Goal: Task Accomplishment & Management: Complete application form

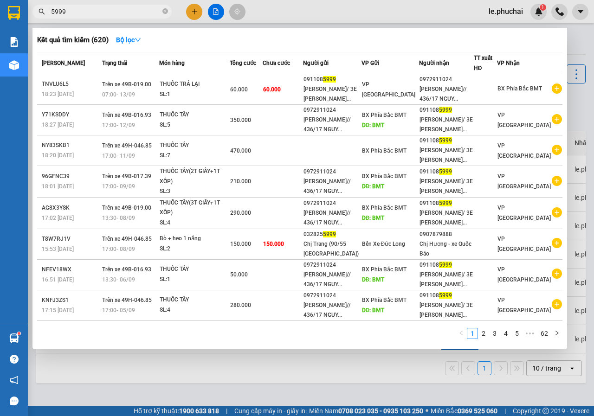
drag, startPoint x: 0, startPoint y: 0, endPoint x: 32, endPoint y: 3, distance: 32.6
click at [32, 4] on div "Kết quả tìm kiếm ( 620 ) Bộ lọc Mã ĐH Trạng thái Món hàng Tổng cước Chưa cước N…" at bounding box center [90, 12] width 181 height 16
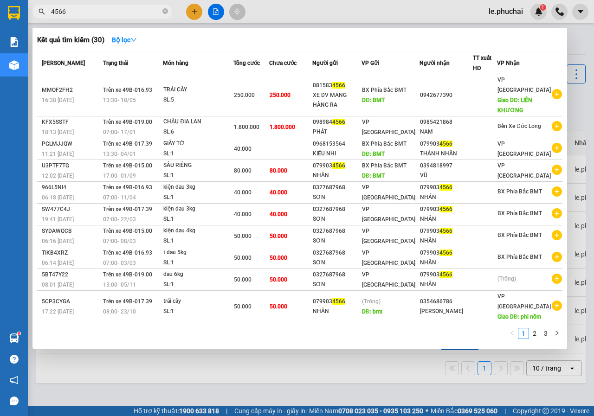
click at [96, 13] on input "4566" at bounding box center [105, 11] width 109 height 10
type input "4566"
click at [197, 10] on div at bounding box center [297, 208] width 594 height 416
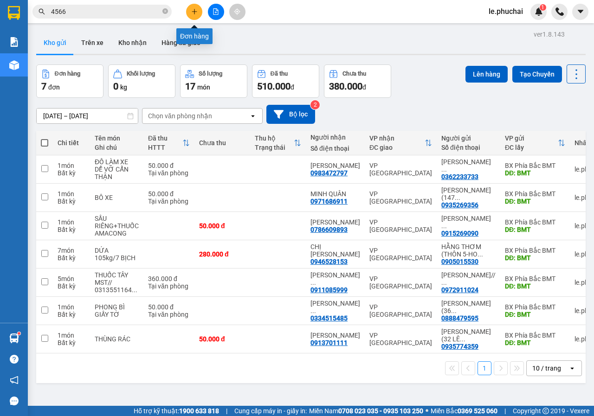
click at [195, 11] on icon "plus" at bounding box center [194, 11] width 6 height 6
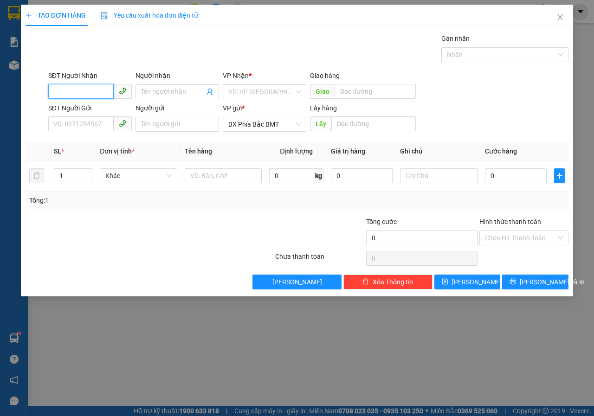
click at [103, 87] on input "SĐT Người Nhận" at bounding box center [80, 91] width 65 height 15
click at [115, 112] on div "0392246991 - ĐỖ HOÀNG (71 NG VĂN TRỖI)" at bounding box center [127, 110] width 146 height 10
type input "0392246991"
type input "ĐỖ HOÀNG (71 NG VĂN TRỖI)"
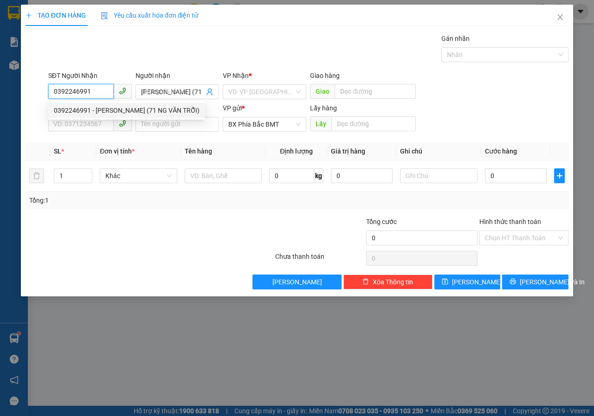
type input "50.000"
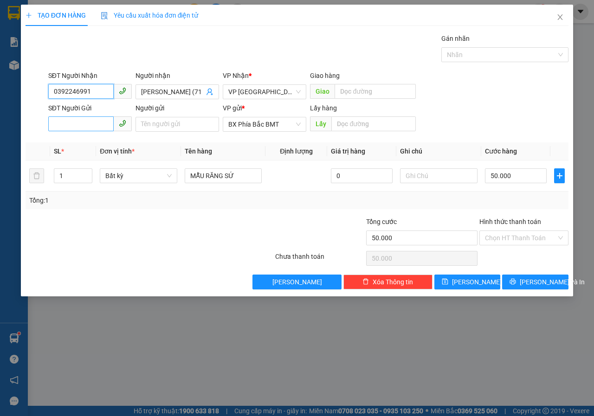
type input "0392246991"
click at [106, 130] on input "SĐT Người Gửi" at bounding box center [80, 123] width 65 height 15
click at [103, 146] on div "0973441603 - THUYẾT" at bounding box center [90, 143] width 72 height 10
type input "0973441603"
type input "THUYẾT"
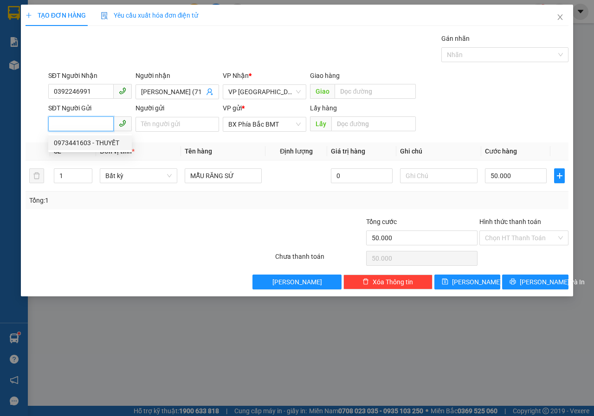
type input "BMT"
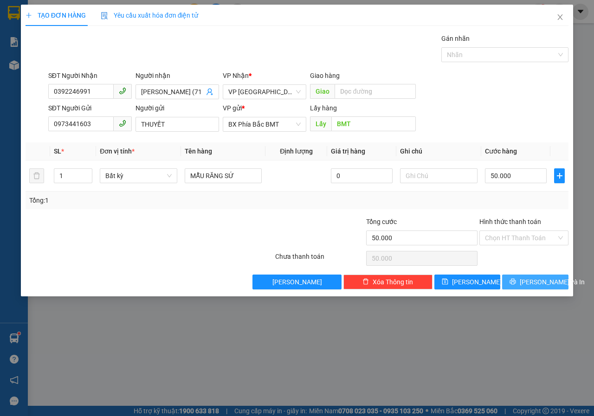
click at [540, 283] on span "Lưu và In" at bounding box center [551, 282] width 65 height 10
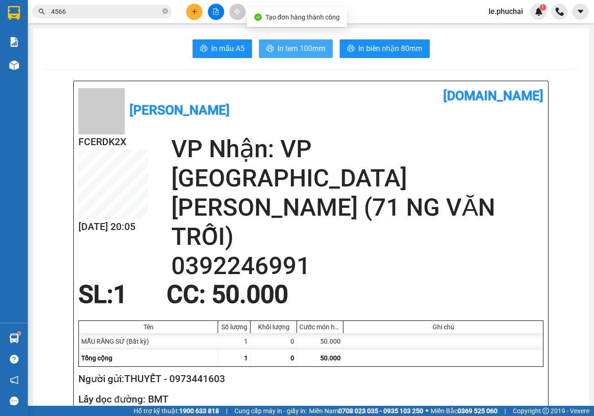
click at [298, 55] on button "In tem 100mm" at bounding box center [296, 48] width 74 height 19
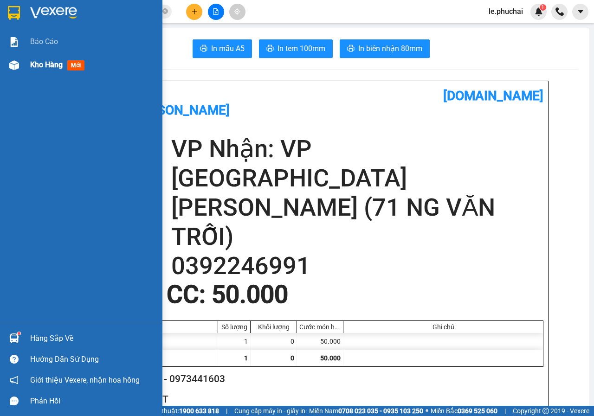
click at [45, 62] on span "Kho hàng" at bounding box center [46, 64] width 32 height 9
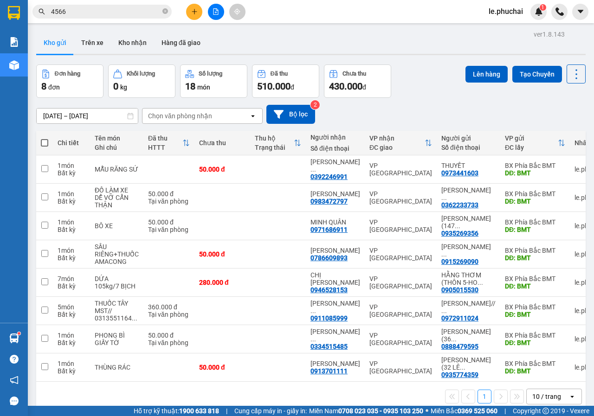
click at [41, 141] on span at bounding box center [44, 142] width 7 height 7
click at [45, 138] on input "checkbox" at bounding box center [45, 138] width 0 height 0
checkbox input "true"
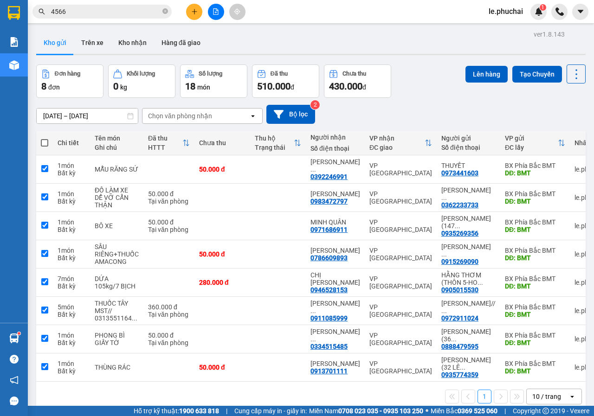
checkbox input "true"
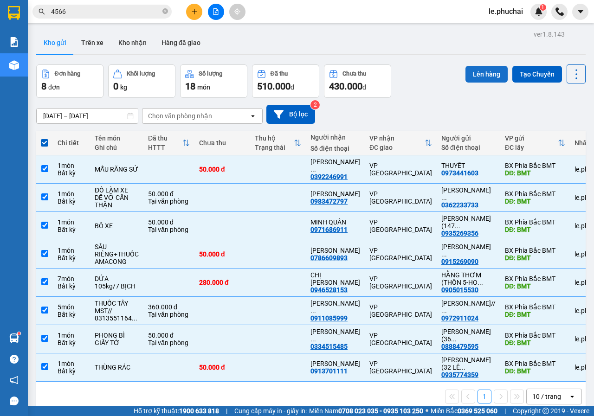
click at [480, 75] on button "Lên hàng" at bounding box center [486, 74] width 42 height 17
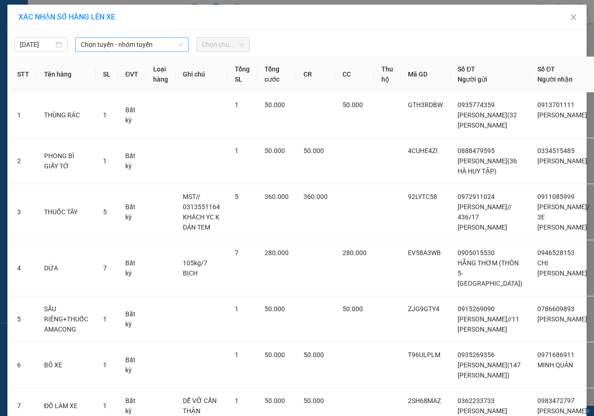
click at [137, 41] on span "Chọn tuyến - nhóm tuyến" at bounding box center [132, 45] width 102 height 14
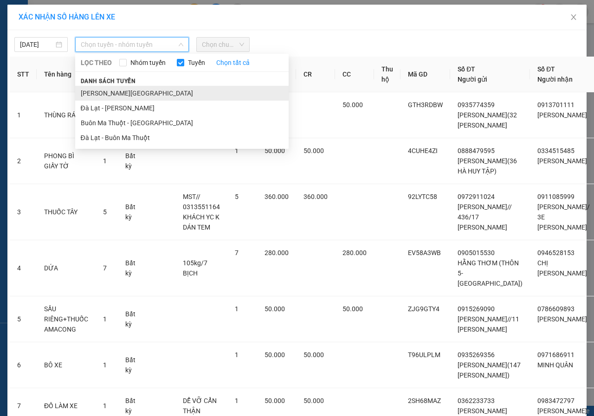
click at [103, 94] on li "Gia Lai - Đà Lạt" at bounding box center [181, 93] width 213 height 15
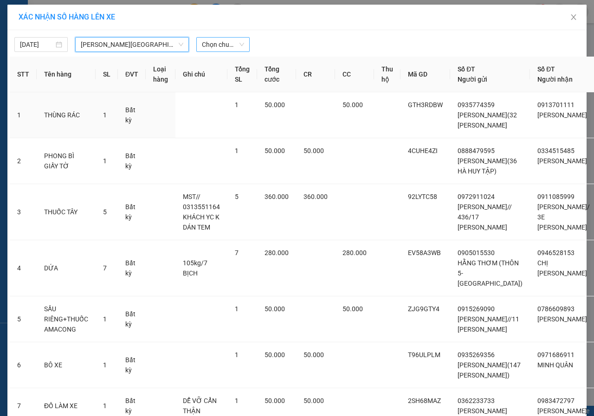
click at [217, 45] on span "Chọn chuyến" at bounding box center [223, 45] width 42 height 14
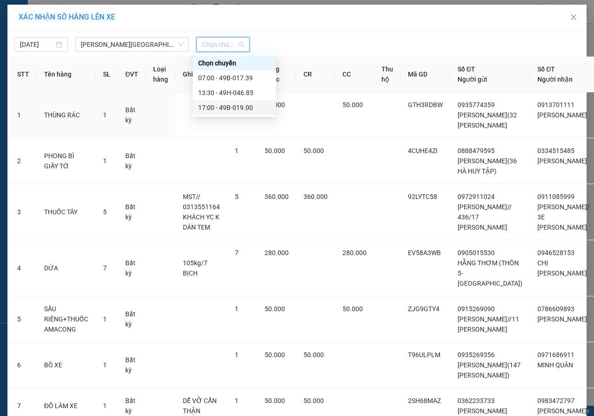
click at [210, 109] on div "17:00 - 49B-019.00" at bounding box center [234, 107] width 72 height 10
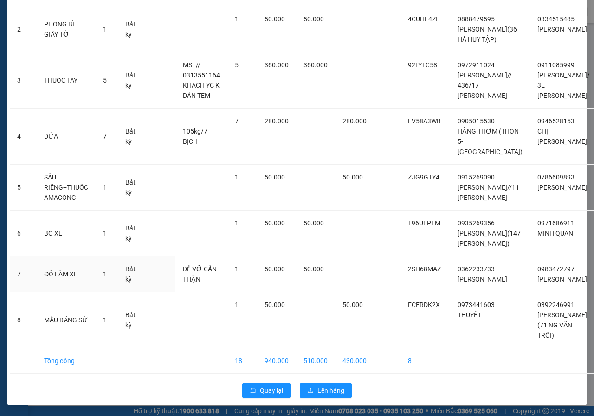
scroll to position [250, 0]
click at [322, 387] on span "Lên hàng" at bounding box center [330, 390] width 27 height 10
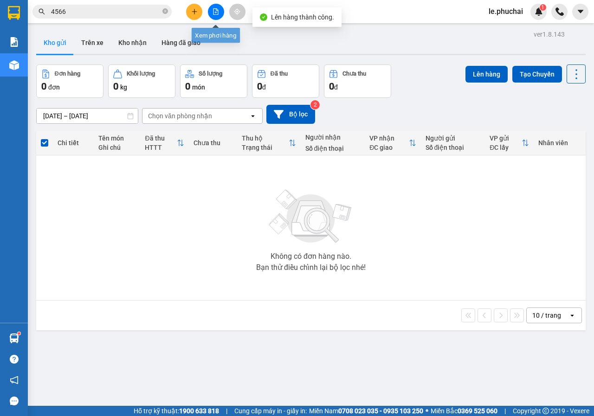
click at [218, 13] on icon "file-add" at bounding box center [215, 11] width 5 height 6
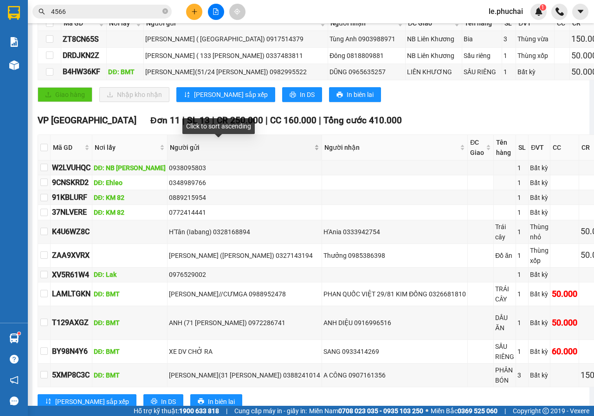
scroll to position [222, 0]
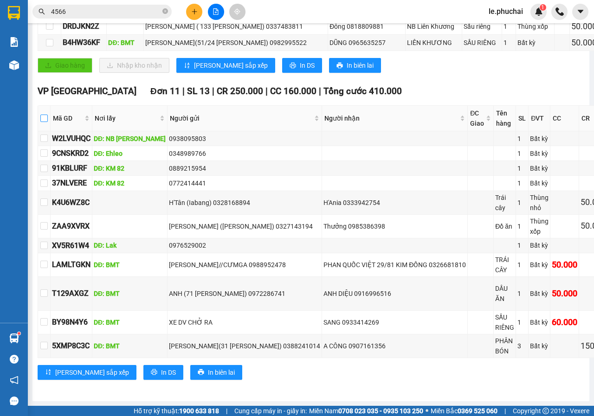
click at [47, 115] on input "checkbox" at bounding box center [43, 118] width 7 height 7
checkbox input "true"
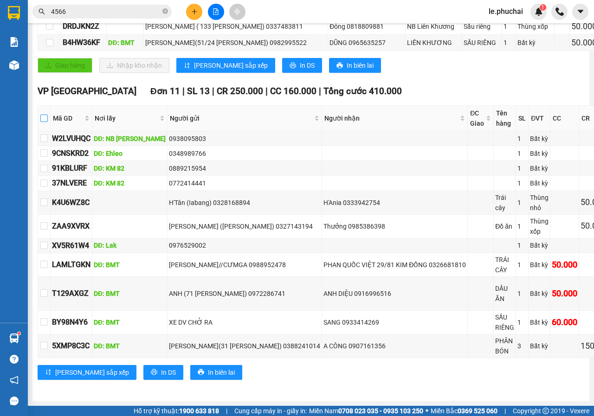
checkbox input "true"
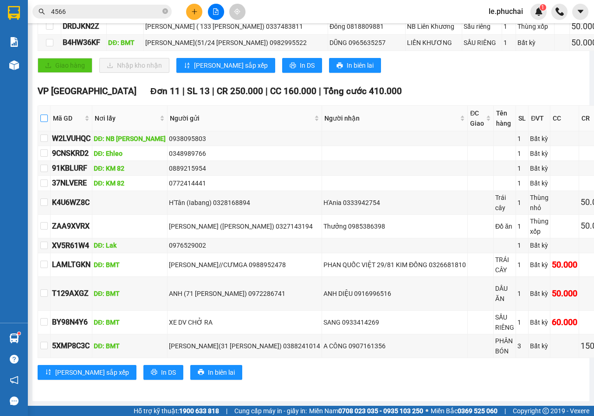
checkbox input "true"
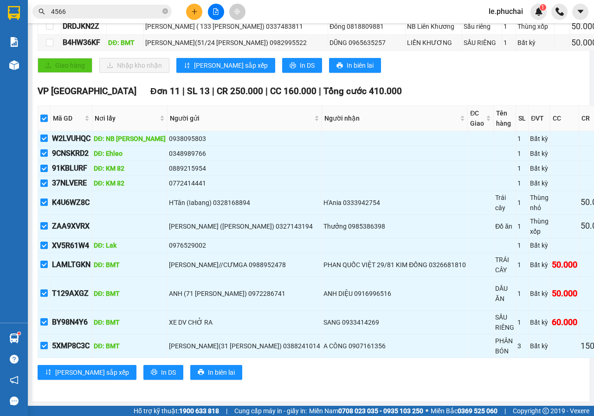
scroll to position [0, 0]
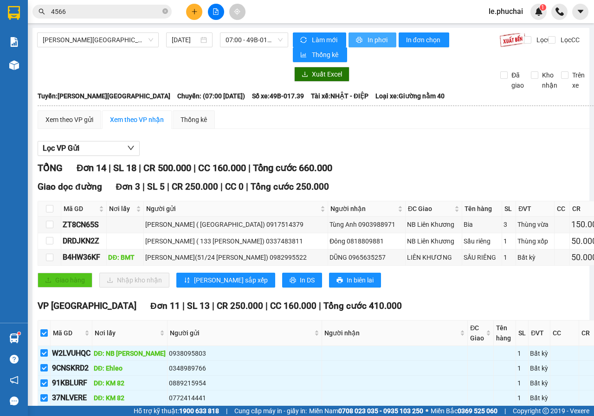
click at [374, 40] on span "In phơi" at bounding box center [377, 40] width 21 height 10
click at [337, 137] on div "Lọc VP Gửi TỔNG Đơn 14 | SL 18 | CR 500.000 | CC 160.000 | Tổng cước 660.000 G…" at bounding box center [338, 371] width 600 height 470
click at [246, 39] on span "07:00 - 49B-017.39" at bounding box center [253, 40] width 57 height 14
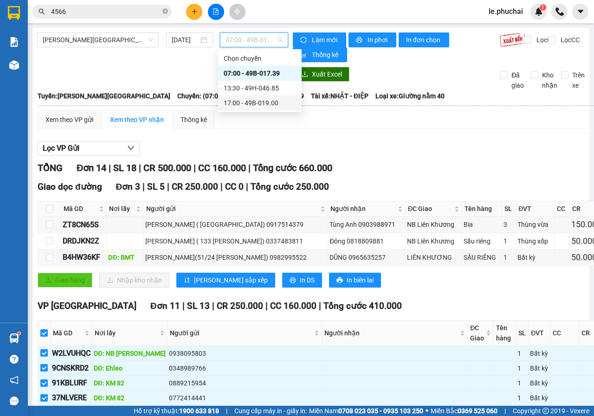
click at [260, 103] on div "17:00 - 49B-019.00" at bounding box center [260, 103] width 72 height 10
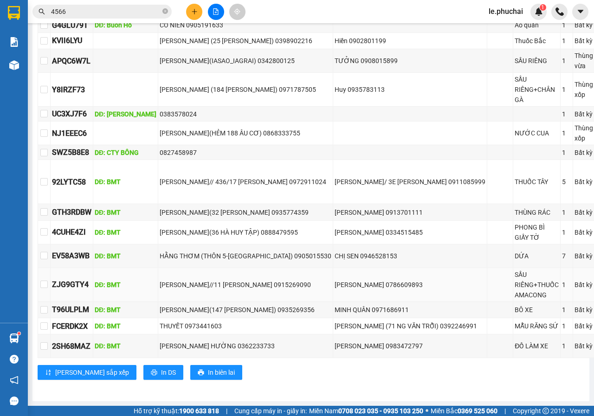
scroll to position [54, 0]
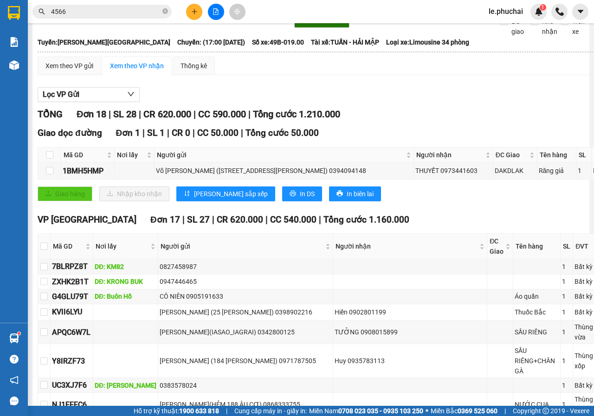
click at [39, 245] on th at bounding box center [44, 247] width 13 height 26
click at [43, 246] on input "checkbox" at bounding box center [43, 246] width 7 height 7
checkbox input "true"
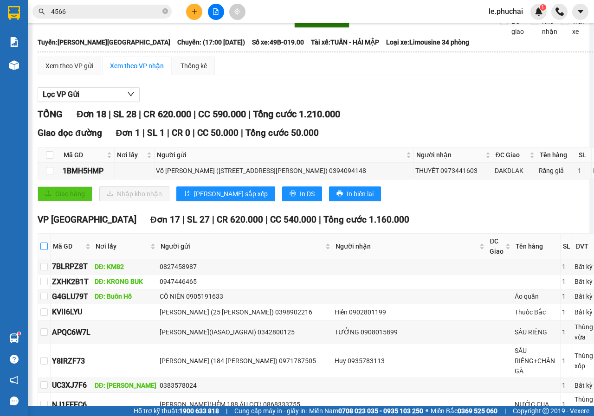
checkbox input "true"
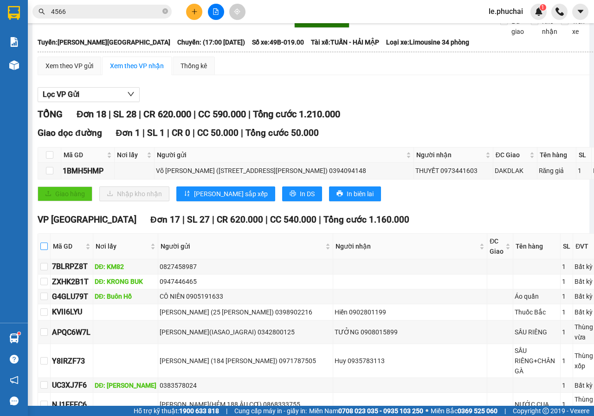
checkbox input "true"
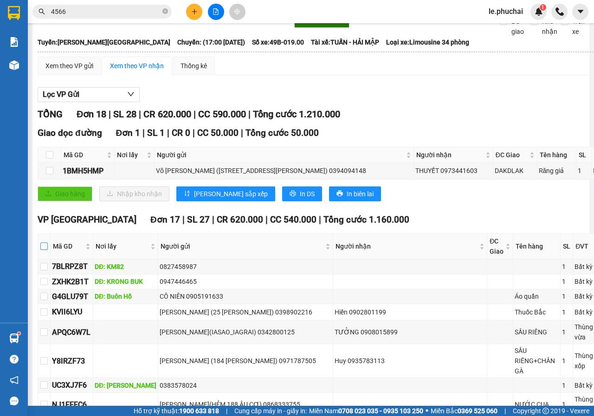
checkbox input "true"
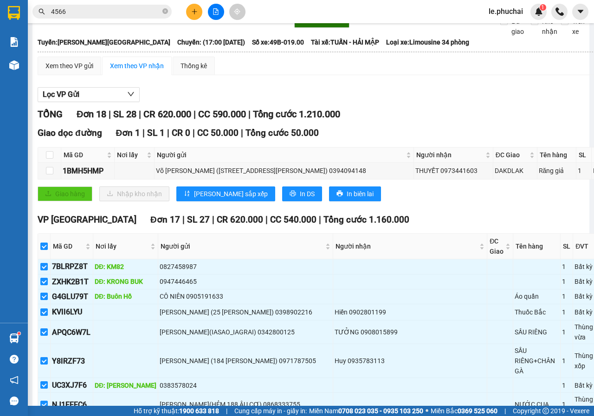
scroll to position [0, 0]
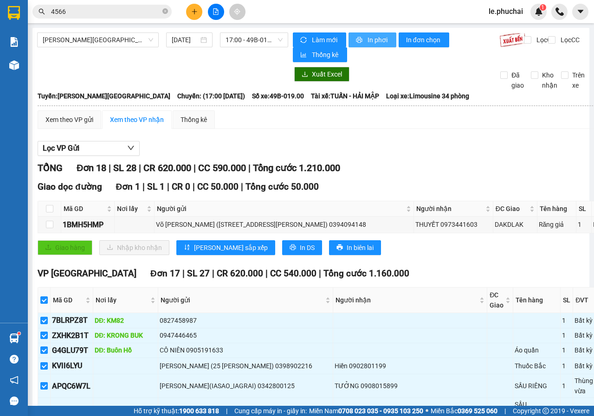
click at [372, 42] on span "In phơi" at bounding box center [377, 40] width 21 height 10
click at [137, 15] on input "4566" at bounding box center [105, 11] width 109 height 10
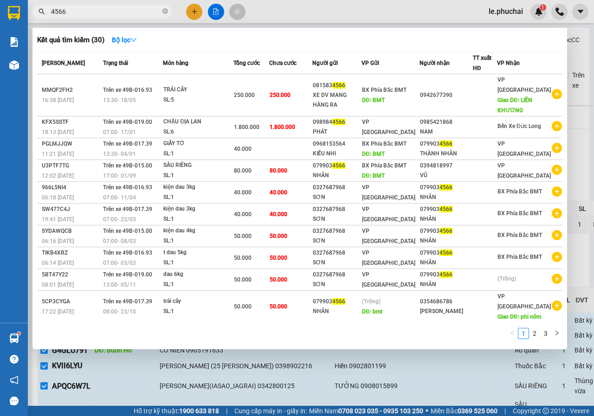
click at [137, 15] on input "4566" at bounding box center [105, 11] width 109 height 10
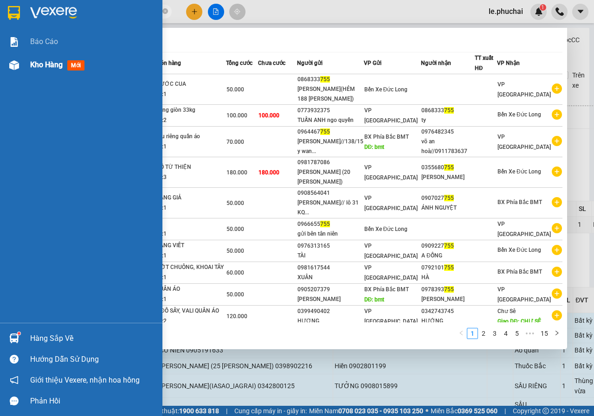
type input "755"
click at [29, 63] on div "Kho hàng mới" at bounding box center [81, 64] width 162 height 23
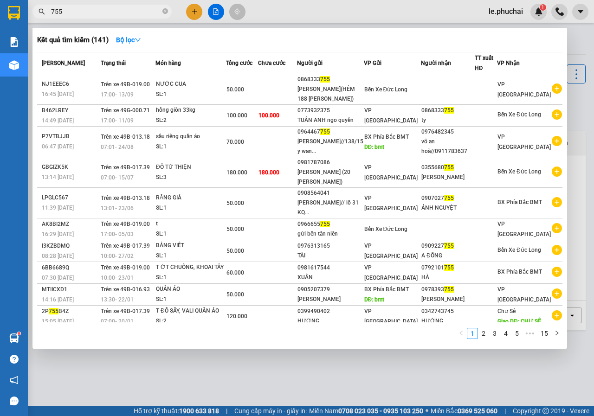
click at [211, 10] on div at bounding box center [297, 208] width 594 height 416
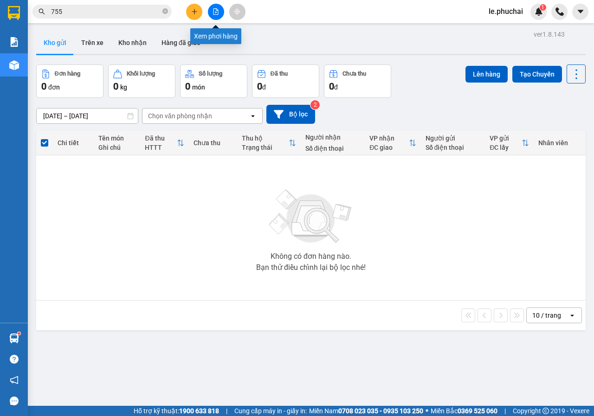
click at [212, 16] on button at bounding box center [216, 12] width 16 height 16
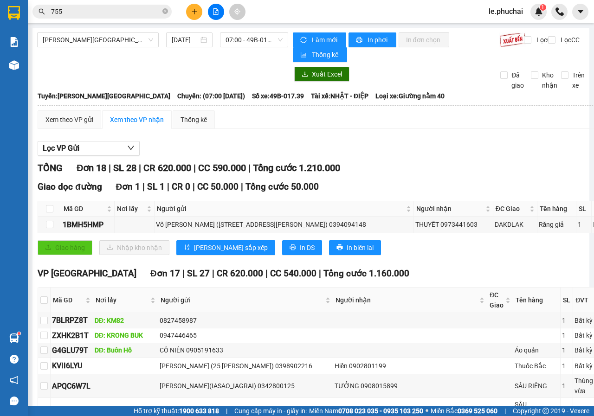
click at [121, 37] on span "Gia Lai - Đà Lạt" at bounding box center [98, 40] width 110 height 14
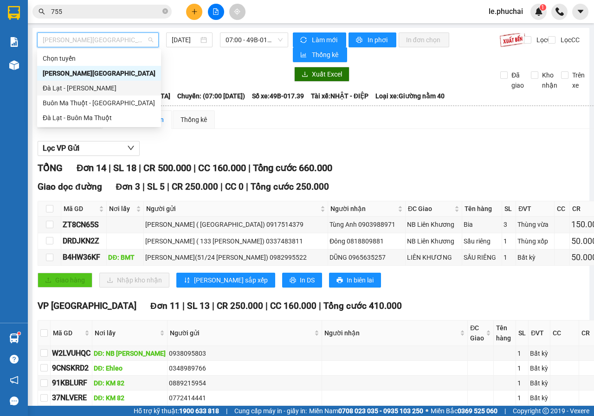
click at [76, 91] on div "Đà Lạt - Gia Lai" at bounding box center [99, 88] width 113 height 10
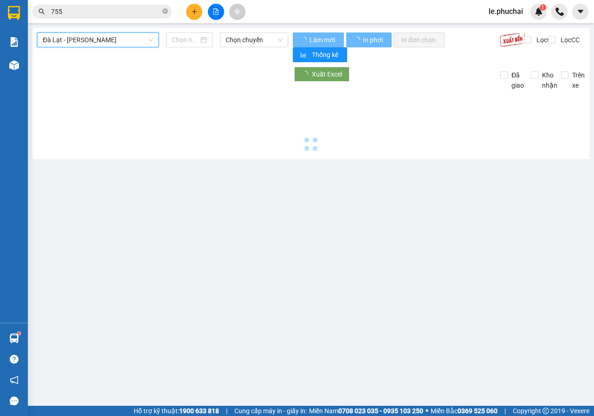
type input "13/09/2025"
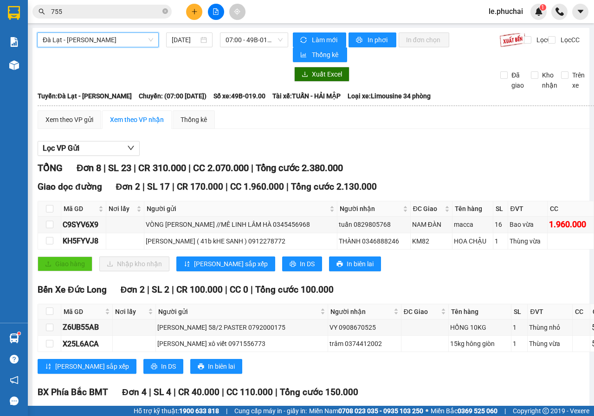
click at [90, 41] on span "Đà Lạt - Gia Lai" at bounding box center [98, 40] width 110 height 14
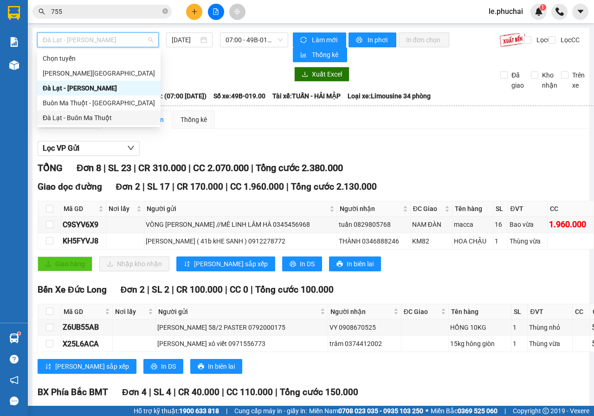
click at [80, 117] on div "Đà Lạt - Buôn Ma Thuột" at bounding box center [99, 118] width 112 height 10
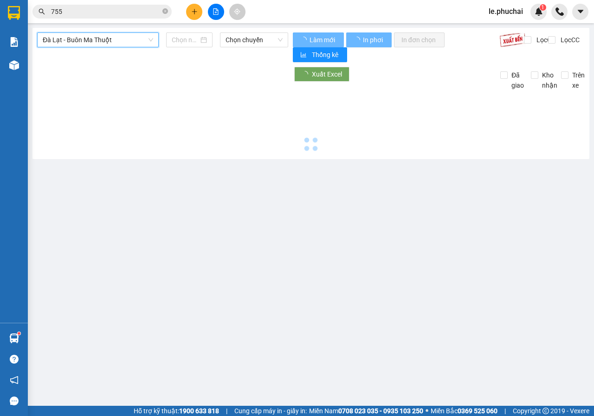
type input "13/09/2025"
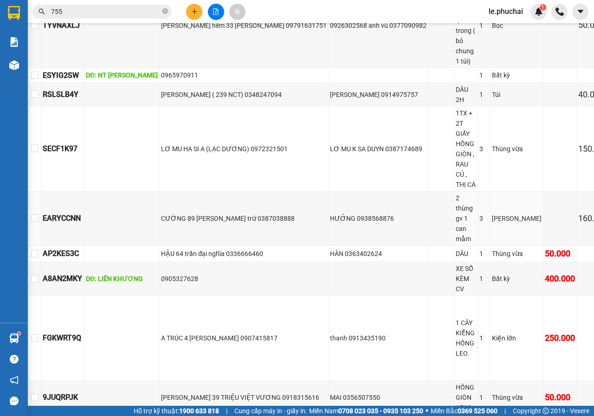
scroll to position [510, 9]
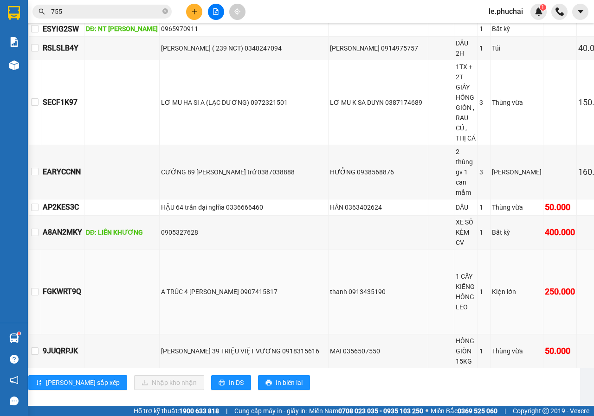
click at [428, 325] on td at bounding box center [441, 292] width 26 height 85
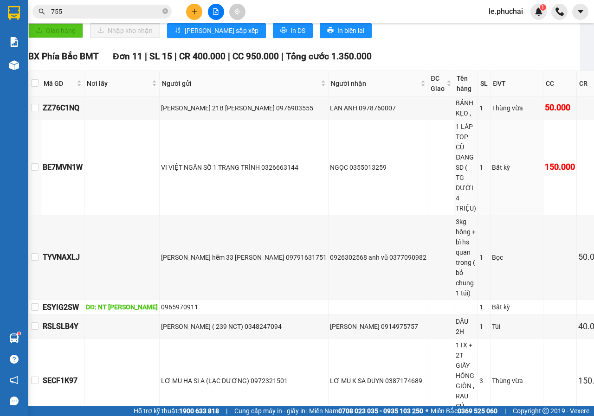
scroll to position [0, 9]
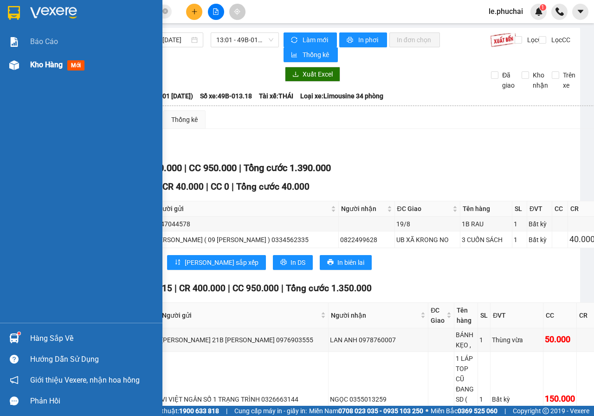
click at [43, 62] on span "Kho hàng" at bounding box center [46, 64] width 32 height 9
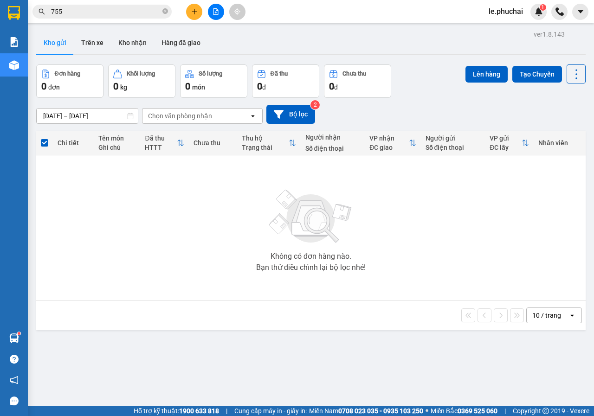
click at [197, 14] on icon "plus" at bounding box center [194, 11] width 6 height 6
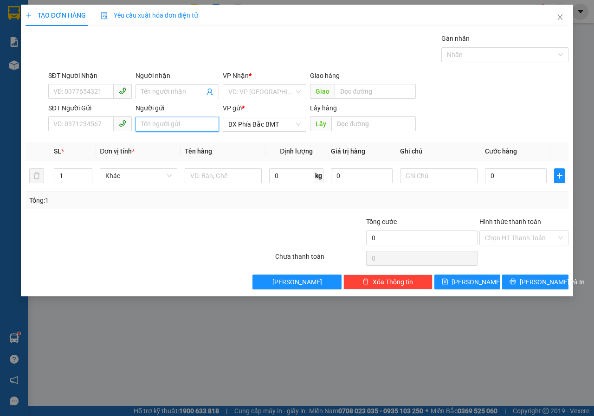
click at [172, 121] on input "Người gửi" at bounding box center [176, 124] width 83 height 15
paste input "0901474800"
click at [147, 177] on span "Khác" at bounding box center [138, 176] width 66 height 14
type input "THEO KHÁCH A1 (0901474800)"
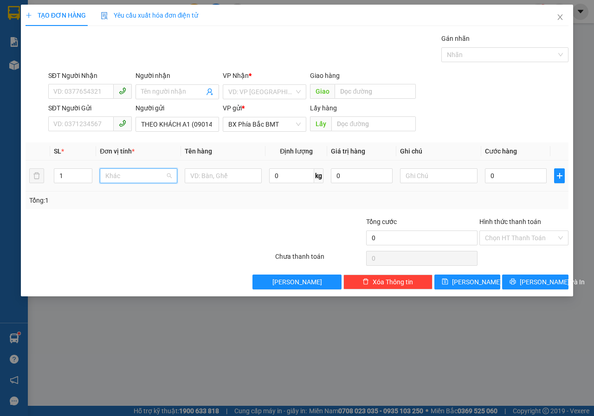
scroll to position [223, 0]
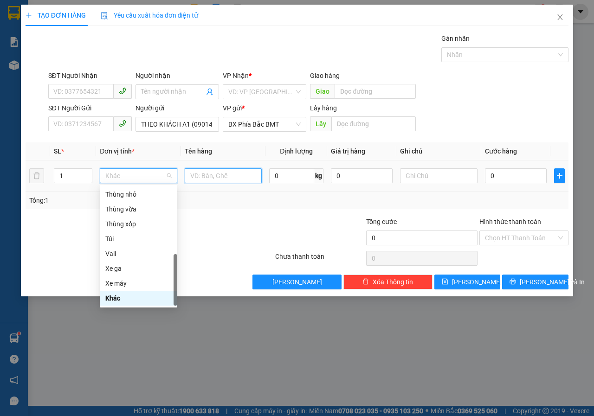
click at [201, 180] on input "text" at bounding box center [223, 175] width 77 height 15
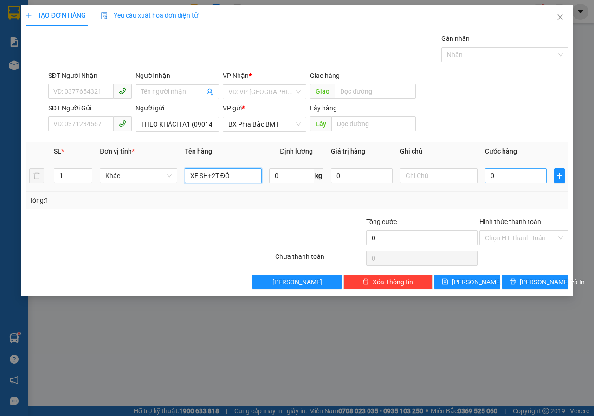
type input "XE SH+2T ĐỒ"
click at [519, 177] on input "0" at bounding box center [516, 175] width 62 height 15
type input "8"
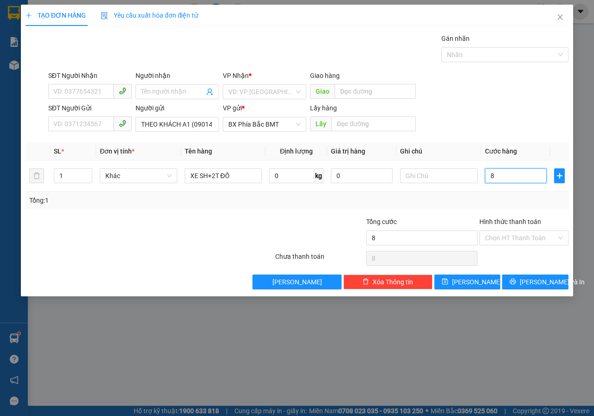
type input "80"
type input "800"
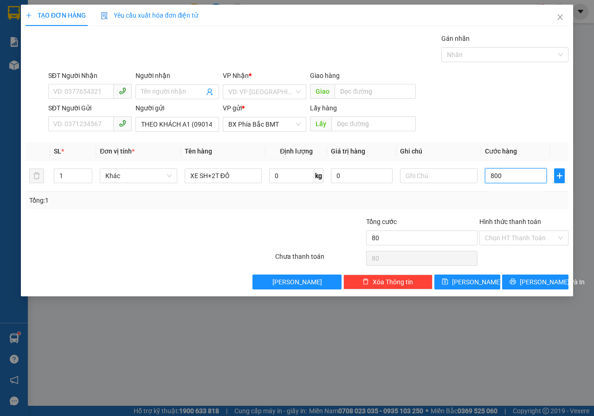
type input "800"
type input "8.000"
type input "80.000"
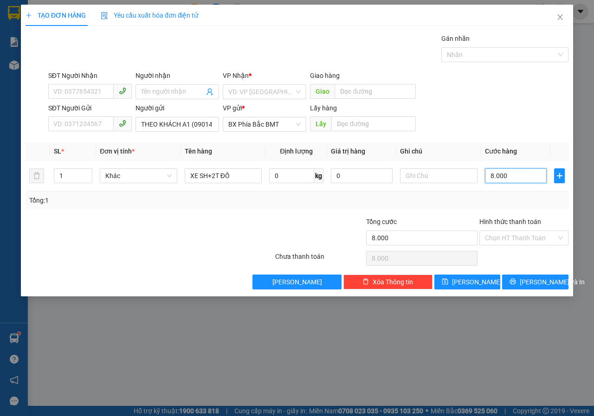
type input "80.000"
type input "800.000"
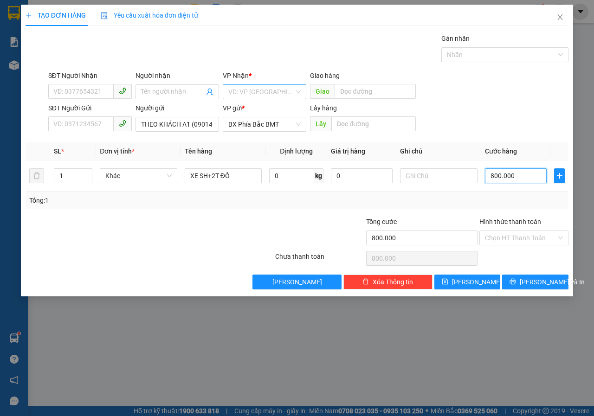
type input "800.000"
click at [255, 96] on input "search" at bounding box center [261, 92] width 66 height 14
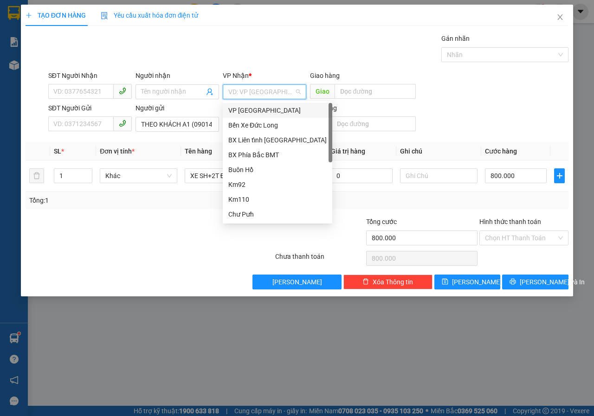
click at [244, 109] on div "VP Đà Lạt" at bounding box center [277, 110] width 98 height 10
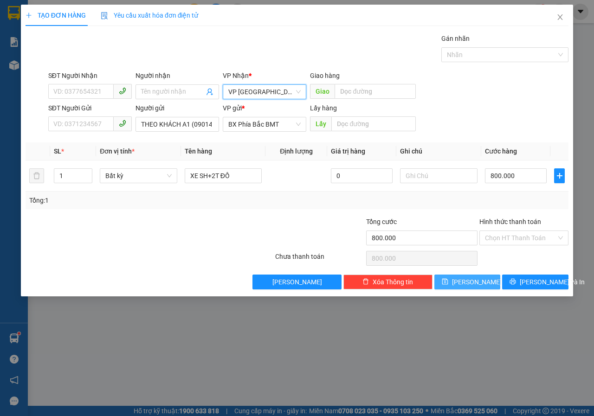
click at [474, 280] on span "Lưu" at bounding box center [477, 282] width 50 height 10
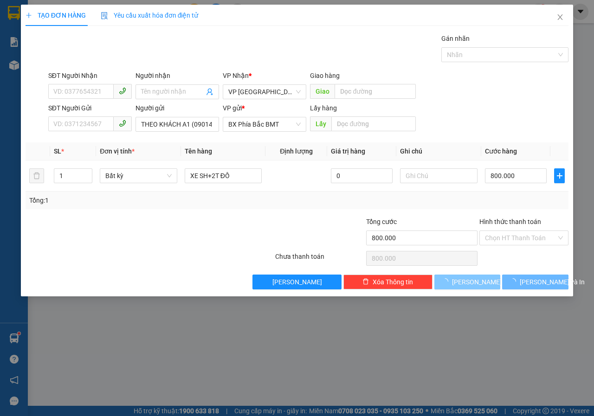
type input "0"
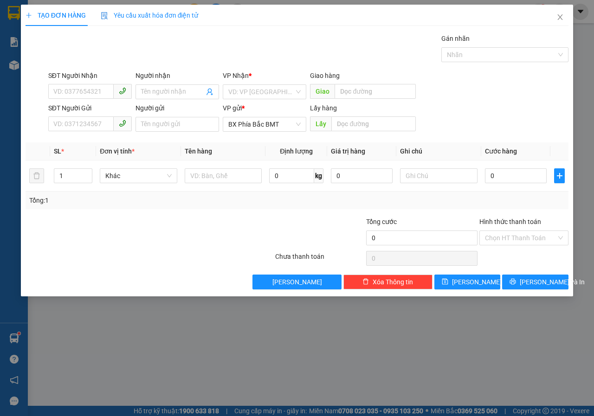
click at [8, 61] on div "TẠO ĐƠN HÀNG Yêu cầu xuất hóa đơn điện tử Transit Pickup Surcharge Ids Transit …" at bounding box center [297, 208] width 594 height 416
click at [558, 18] on icon "close" at bounding box center [559, 16] width 7 height 7
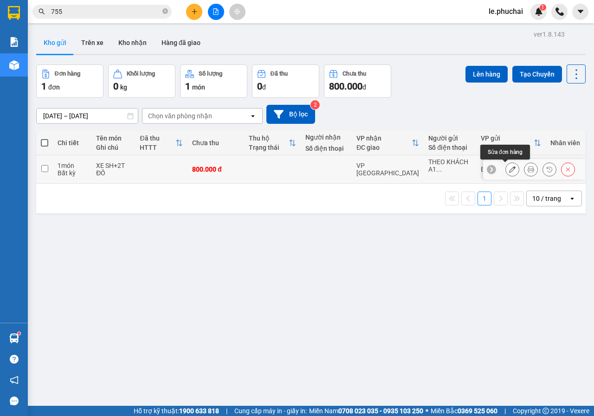
click at [509, 171] on icon at bounding box center [512, 169] width 6 height 6
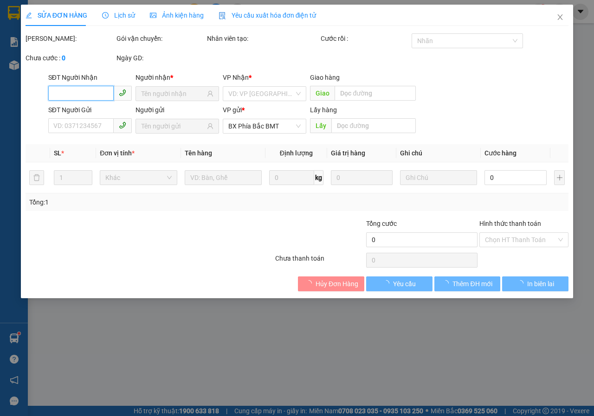
type input "800.000"
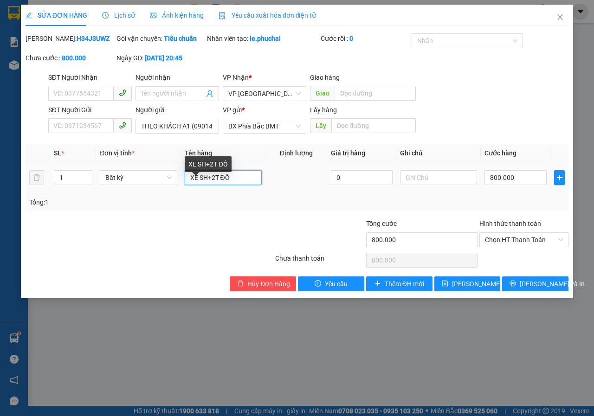
click at [229, 185] on input "XE SH+2T ĐỒ" at bounding box center [223, 177] width 77 height 15
type input "XE SH"
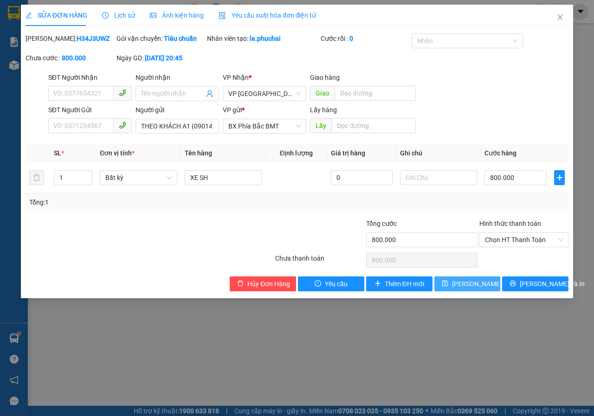
click at [482, 289] on span "Lưu thay đổi" at bounding box center [489, 284] width 74 height 10
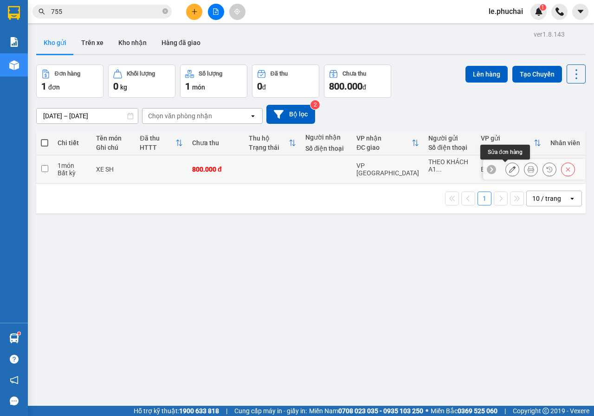
click at [509, 172] on icon at bounding box center [512, 169] width 6 height 6
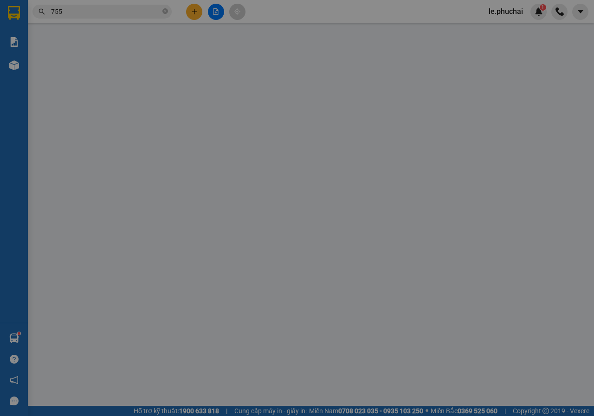
type input "800.000"
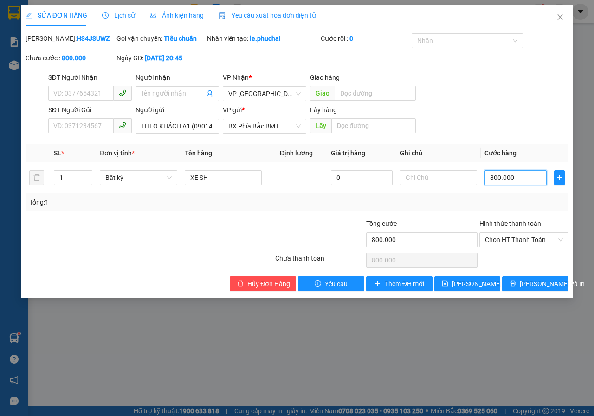
type input "6"
type input "65"
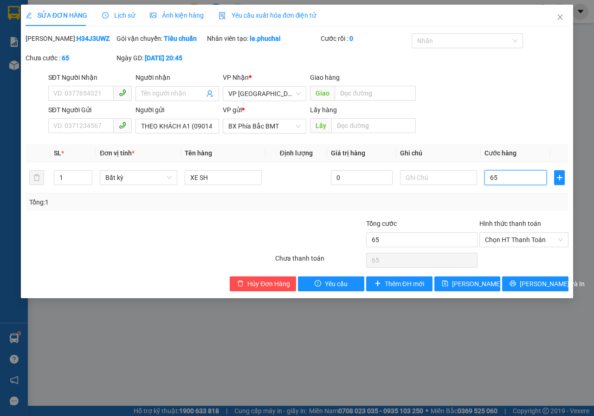
type input "65"
type input "65.000"
type input "6"
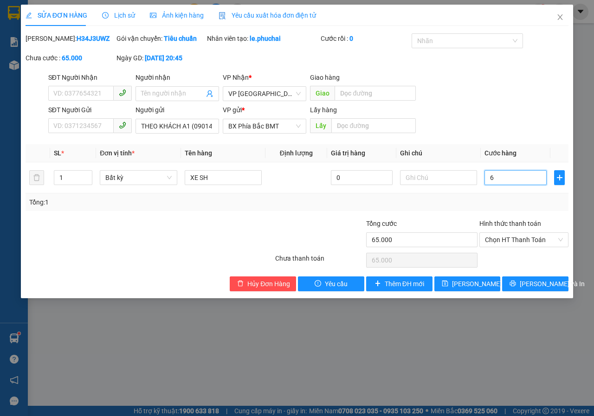
type input "6"
type input "65"
type input "650"
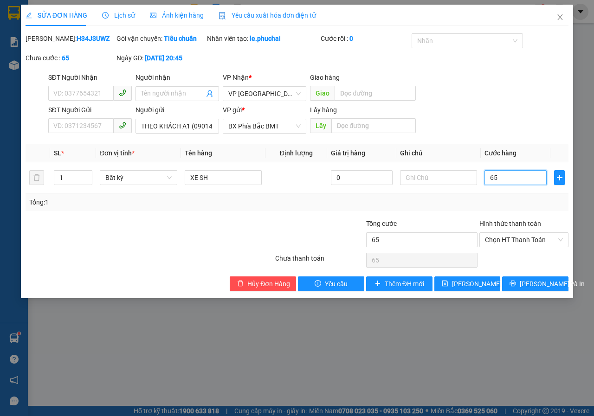
type input "650"
type input "6.500"
type input "65.000"
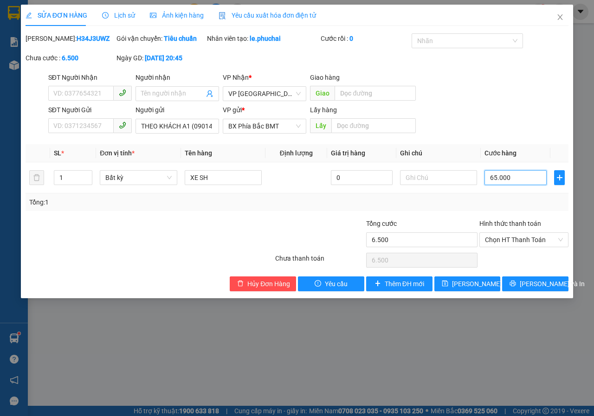
type input "65.000"
type input "650.000"
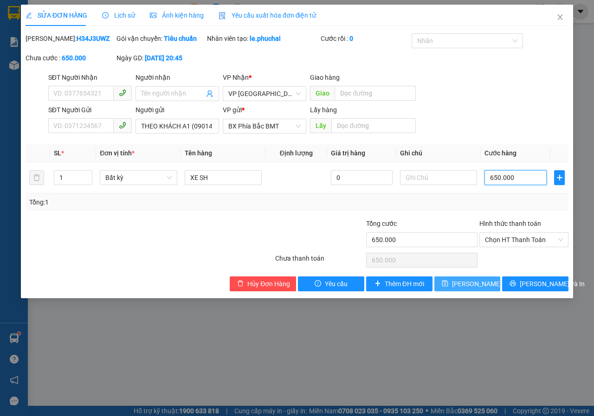
type input "650.000"
click at [466, 289] on span "Lưu thay đổi" at bounding box center [489, 284] width 74 height 10
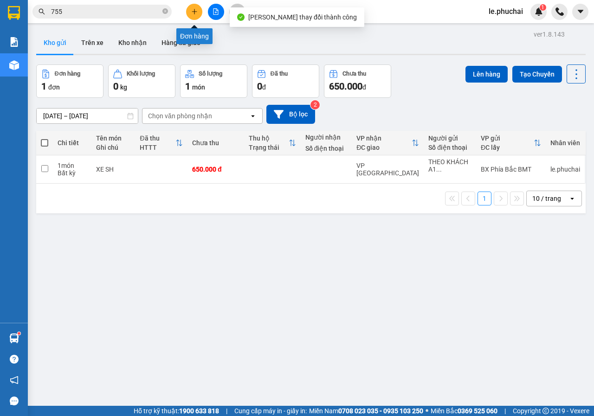
click at [194, 13] on icon "plus" at bounding box center [194, 11] width 6 height 6
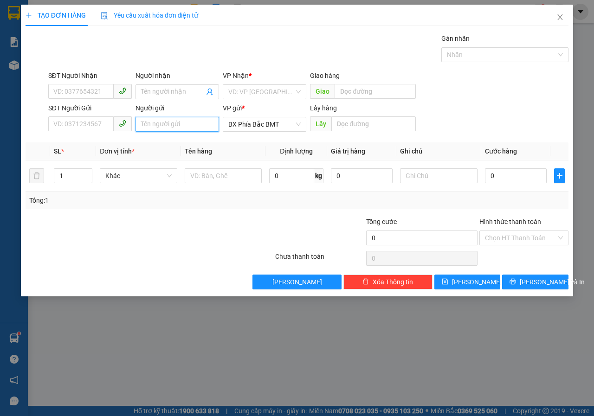
click at [194, 127] on input "Người gửi" at bounding box center [176, 124] width 83 height 15
paste input "0901474800"
type input "HÀNG THEO KHÁCH A1(0901474800)"
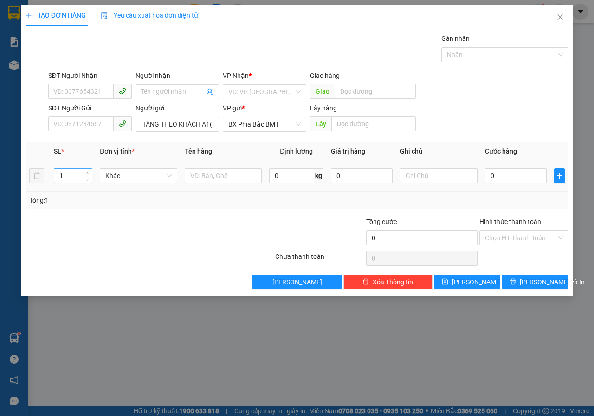
click at [72, 177] on input "1" at bounding box center [73, 176] width 38 height 14
type input "2"
click at [87, 172] on icon "up" at bounding box center [87, 173] width 3 height 3
click at [210, 179] on input "text" at bounding box center [223, 175] width 77 height 15
click at [562, 18] on icon "close" at bounding box center [559, 16] width 7 height 7
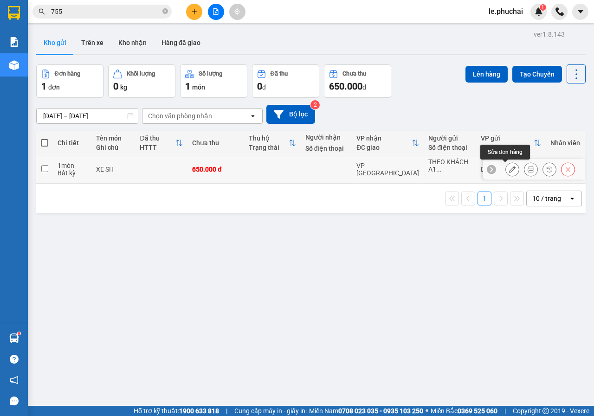
click at [509, 172] on icon at bounding box center [512, 169] width 6 height 6
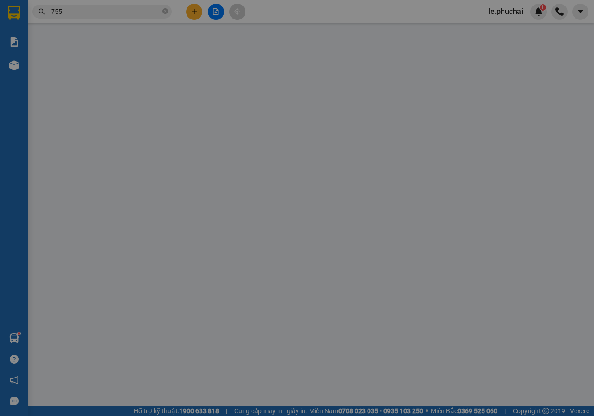
type input "650.000"
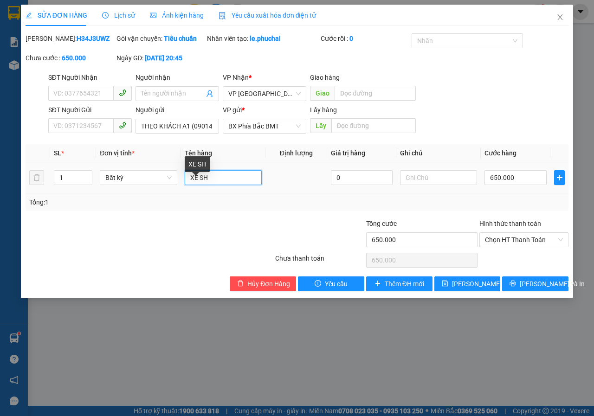
click at [222, 185] on input "XE SH" at bounding box center [223, 177] width 77 height 15
type input "XE SH 650K+2T HÀNG 150K"
click at [518, 185] on input "650.000" at bounding box center [515, 177] width 62 height 15
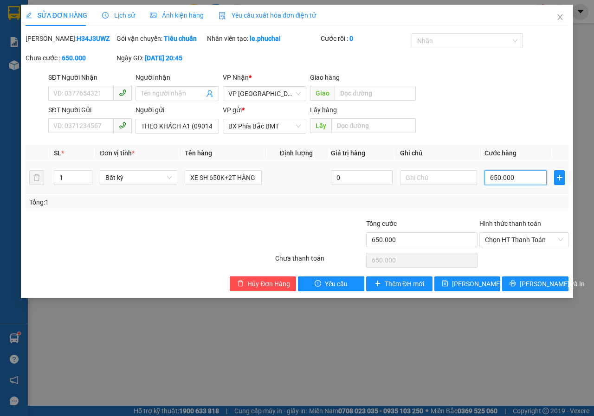
type input "8"
type input "80"
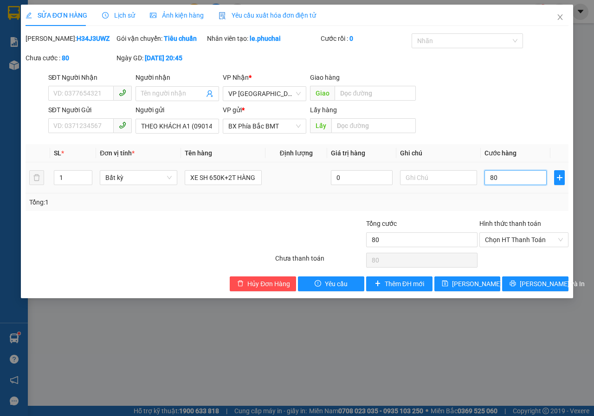
type input "800"
type input "8.000"
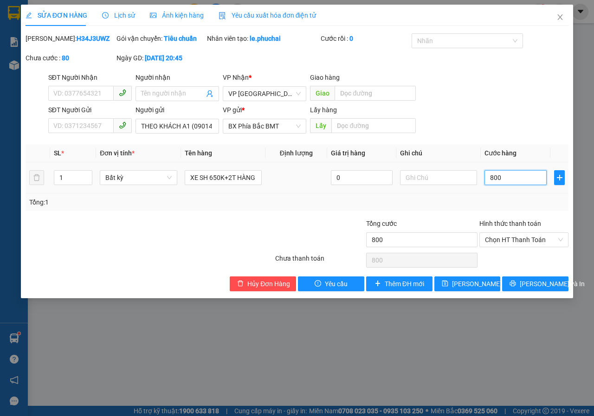
type input "8.000"
type input "80.000"
type input "800.000"
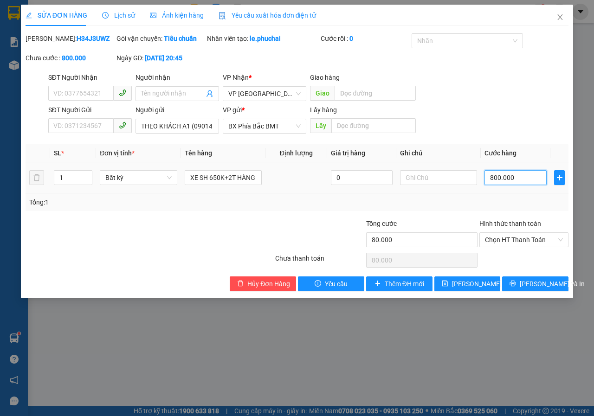
type input "800.000"
click at [72, 185] on input "1" at bounding box center [73, 178] width 38 height 14
click at [84, 178] on span "up" at bounding box center [87, 176] width 6 height 6
type input "3"
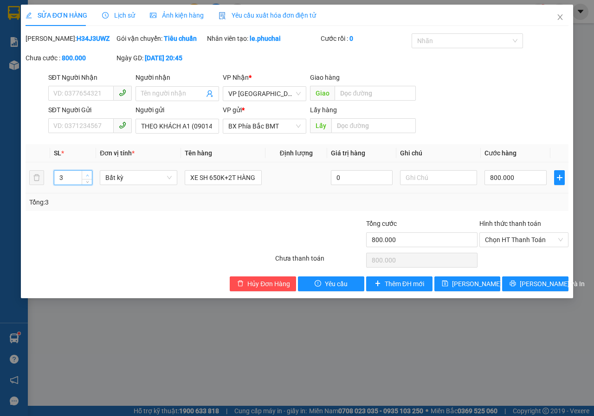
click at [84, 178] on span "up" at bounding box center [87, 176] width 6 height 6
click at [467, 291] on button "Lưu thay đổi" at bounding box center [467, 283] width 66 height 15
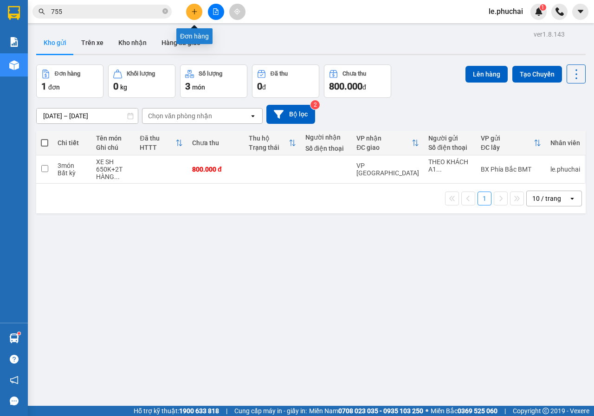
click at [197, 12] on icon "plus" at bounding box center [194, 11] width 6 height 6
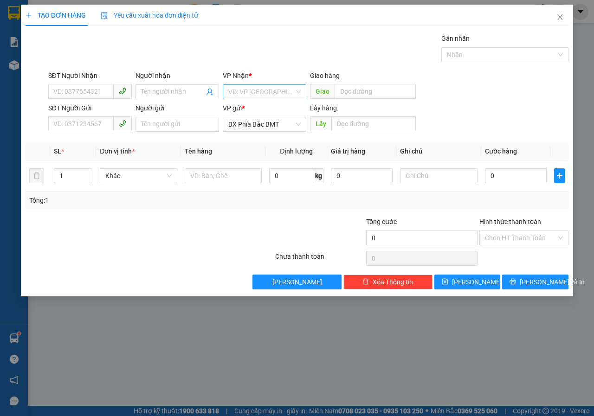
click at [242, 87] on input "search" at bounding box center [261, 92] width 66 height 14
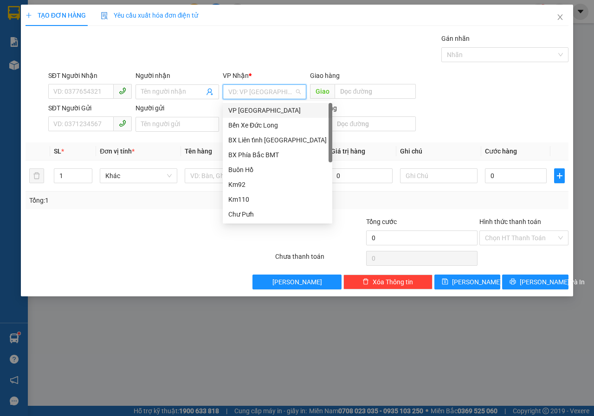
click at [250, 109] on div "VP Đà Lạt" at bounding box center [277, 110] width 98 height 10
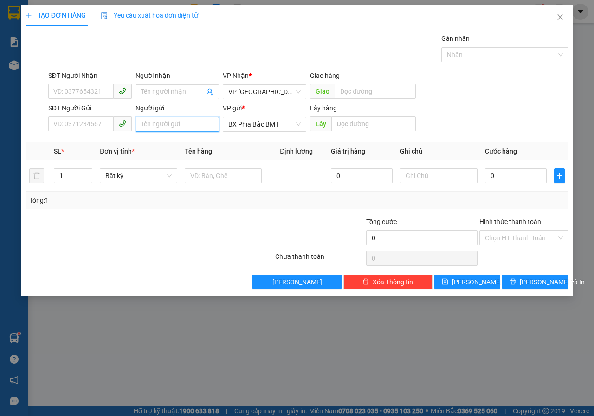
click at [166, 126] on input "Người gửi" at bounding box center [176, 124] width 83 height 15
paste input "0901474800"
type input "0901474800"
click at [357, 122] on input "text" at bounding box center [373, 123] width 84 height 15
click at [358, 126] on input "NT KIN PHÁT" at bounding box center [373, 123] width 84 height 15
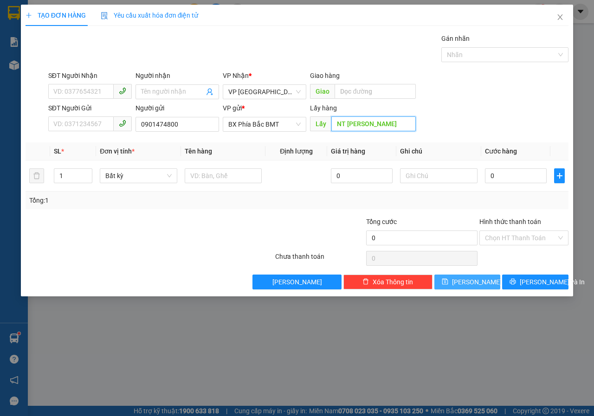
type input "NT KIM PHÁT"
click at [472, 284] on span "Lưu" at bounding box center [477, 282] width 50 height 10
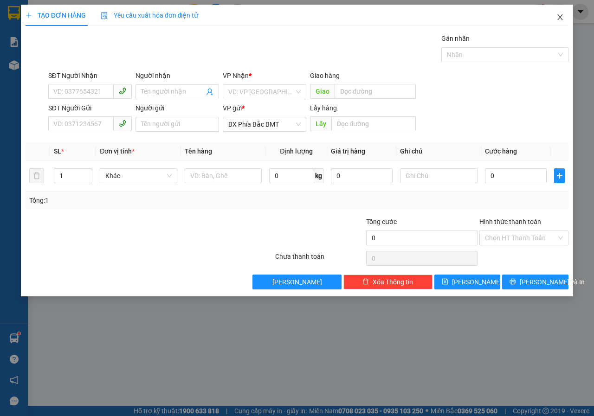
click at [560, 20] on icon "close" at bounding box center [559, 16] width 7 height 7
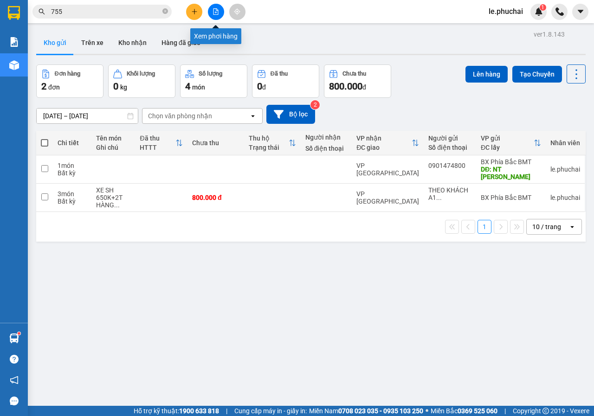
click at [217, 9] on icon "file-add" at bounding box center [215, 11] width 6 height 6
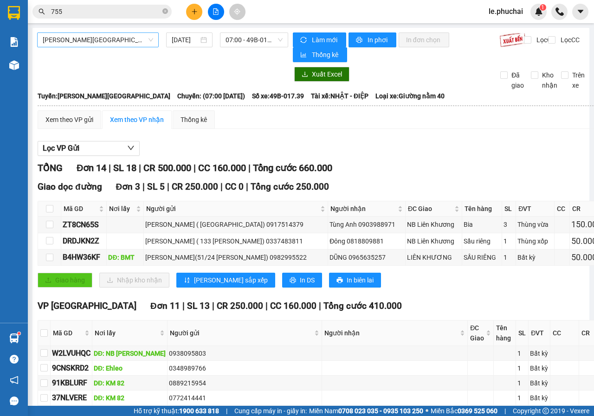
click at [138, 43] on span "Gia Lai - Đà Lạt" at bounding box center [98, 40] width 110 height 14
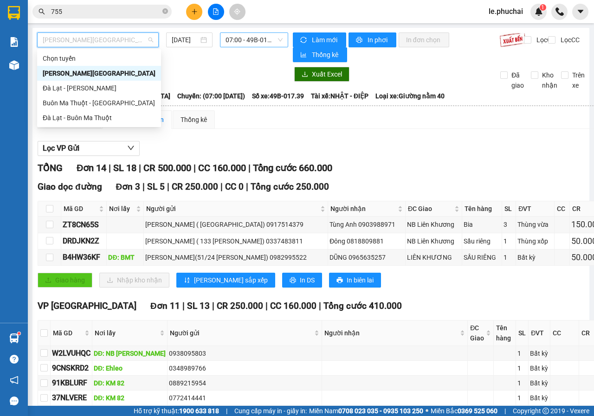
click at [245, 41] on span "07:00 - 49B-017.39" at bounding box center [253, 40] width 57 height 14
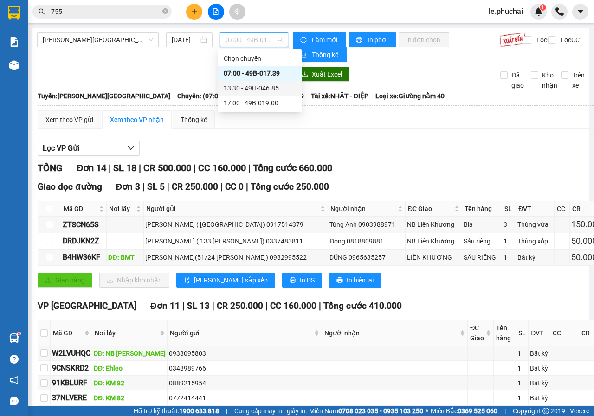
click at [243, 88] on div "13:30 - 49H-046.85" at bounding box center [260, 88] width 72 height 10
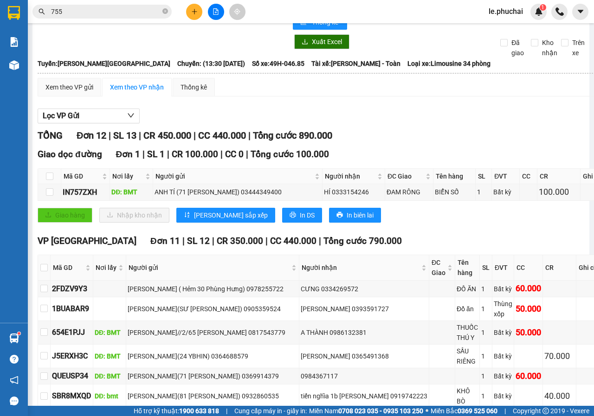
scroll to position [218, 0]
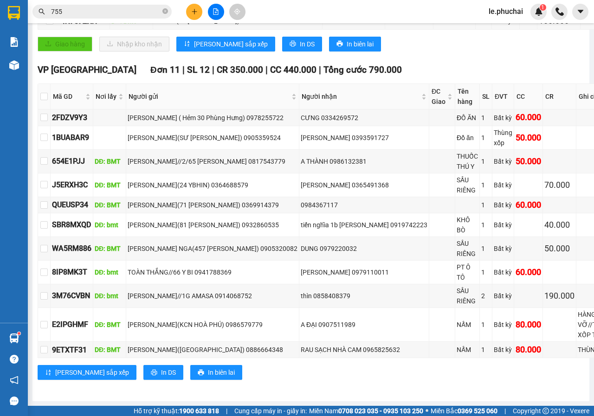
click at [512, 13] on span "le.phuchai" at bounding box center [505, 12] width 49 height 12
click at [504, 28] on span "Đăng xuất" at bounding box center [515, 29] width 39 height 10
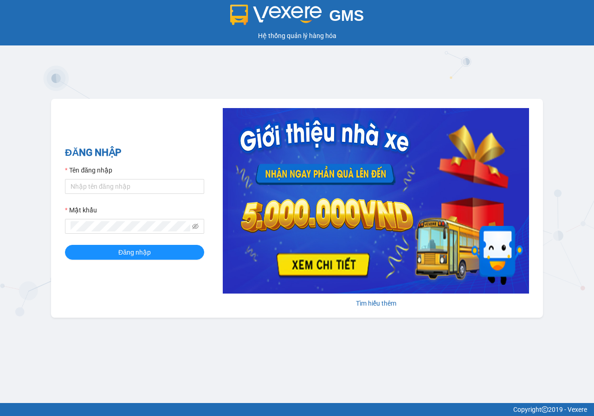
click at [371, 69] on div "GMS Hệ thống quản lý hàng hóa ĐĂNG NHẬP Tên đăng nhập Mật khẩu Đăng nhập Tìm hi…" at bounding box center [297, 201] width 594 height 403
